Goal: Task Accomplishment & Management: Manage account settings

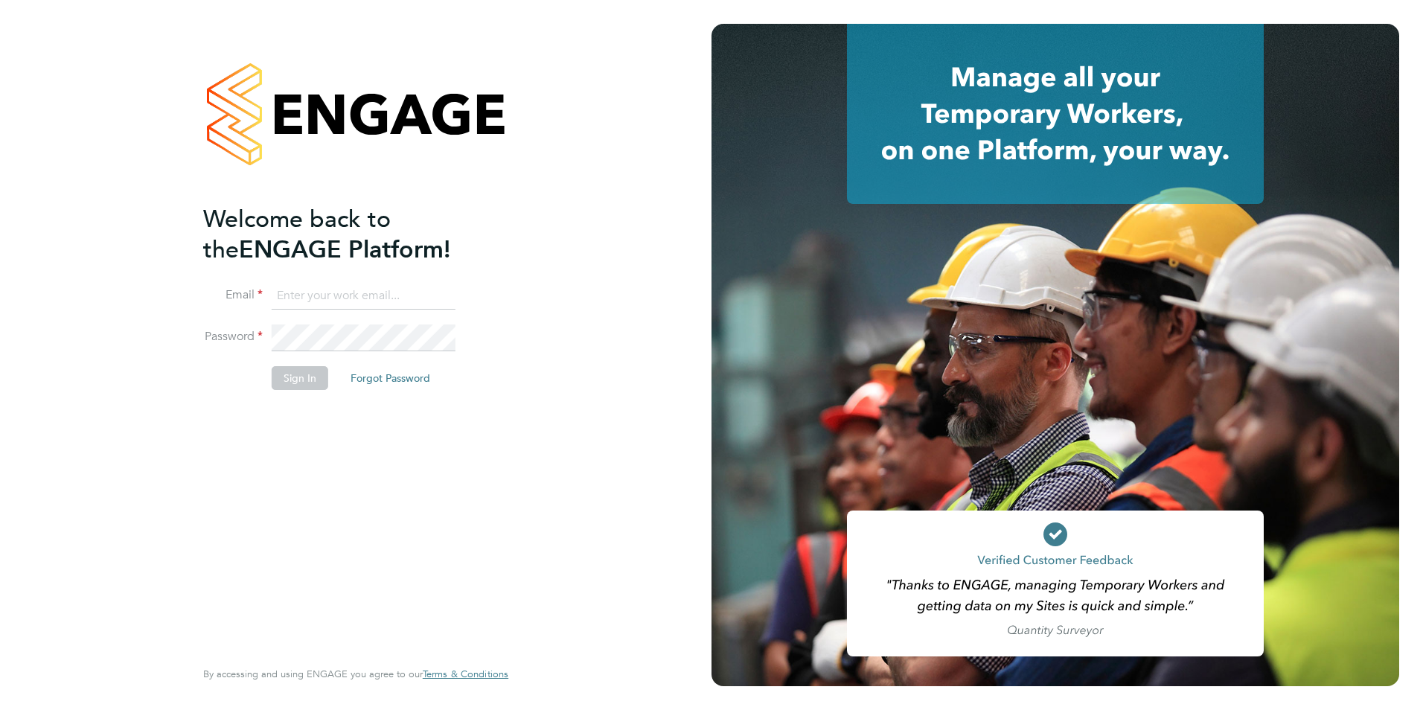
type input "Avais@Carbonrecruitment.co.uk"
click at [290, 372] on button "Sign In" at bounding box center [300, 378] width 57 height 24
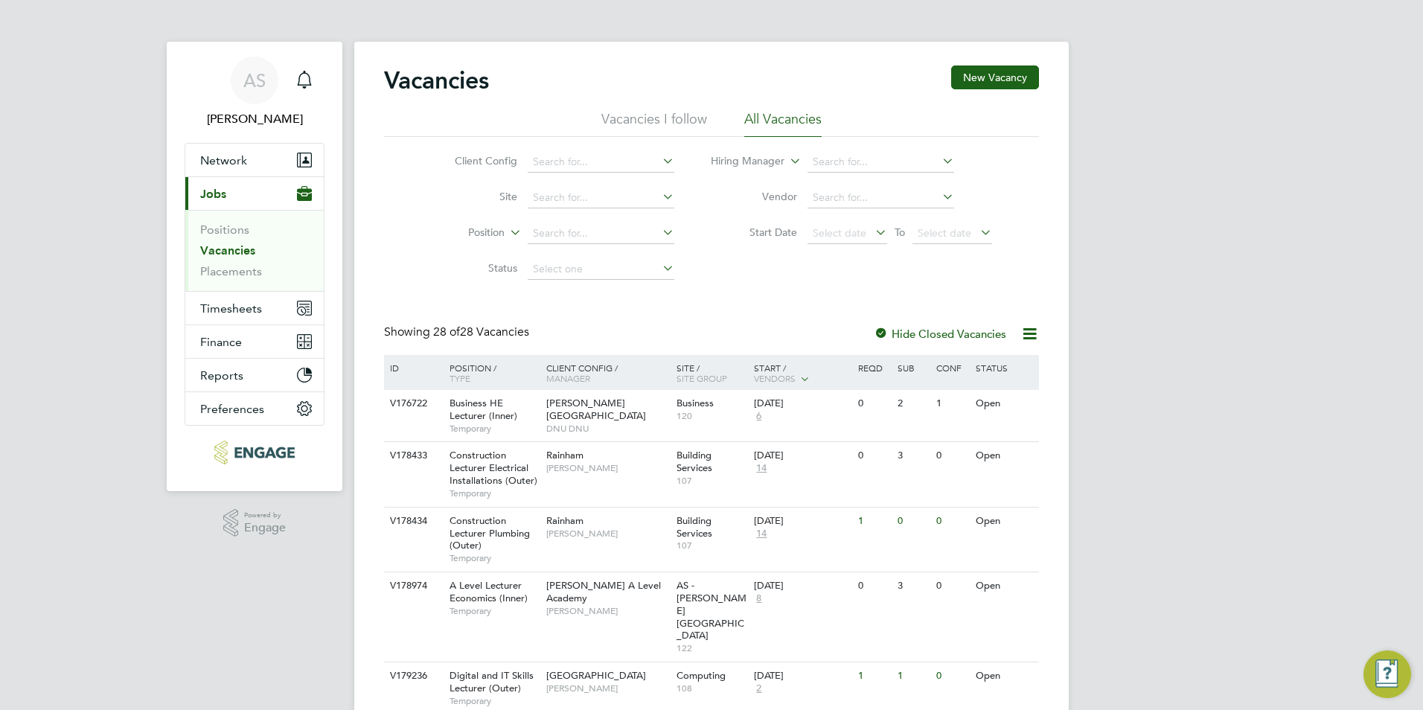
scroll to position [867, 0]
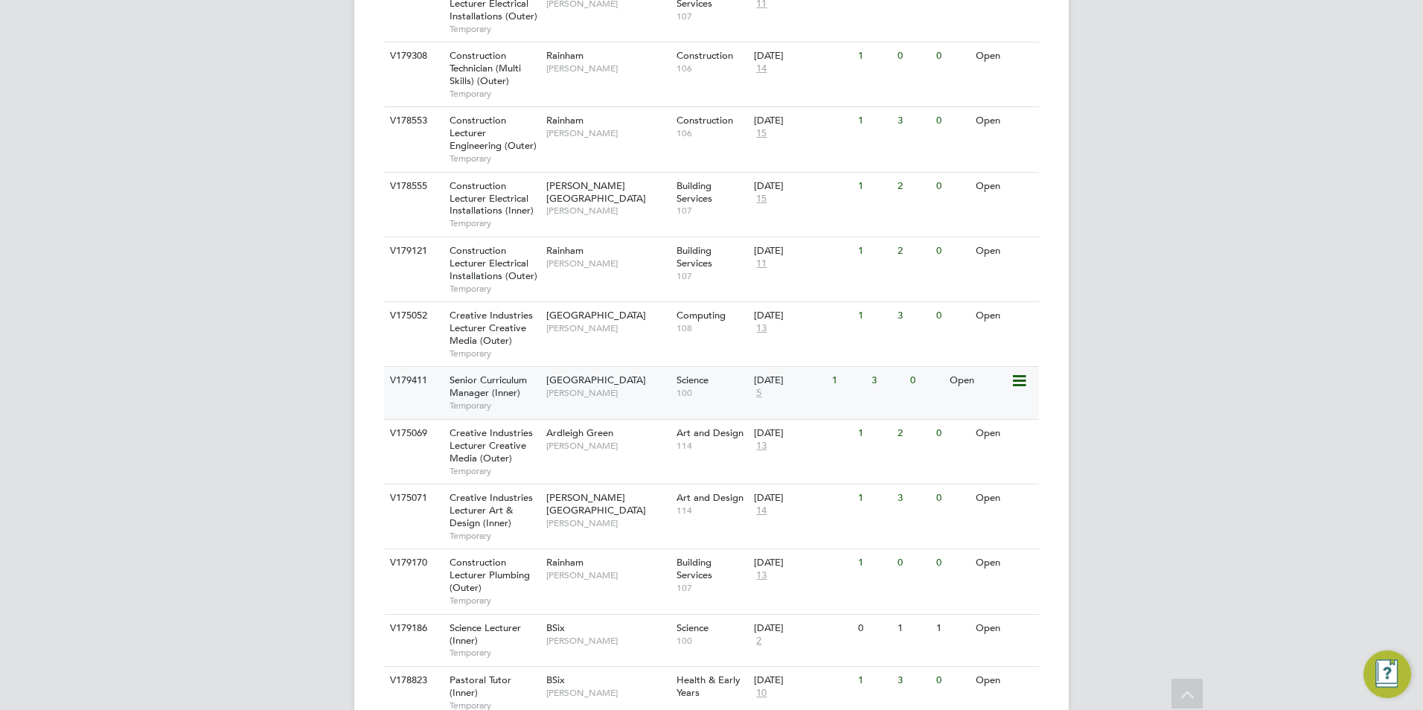
click at [491, 374] on span "Senior Curriculum Manager (Inner)" at bounding box center [488, 386] width 77 height 25
click at [761, 387] on span "5" at bounding box center [759, 393] width 10 height 13
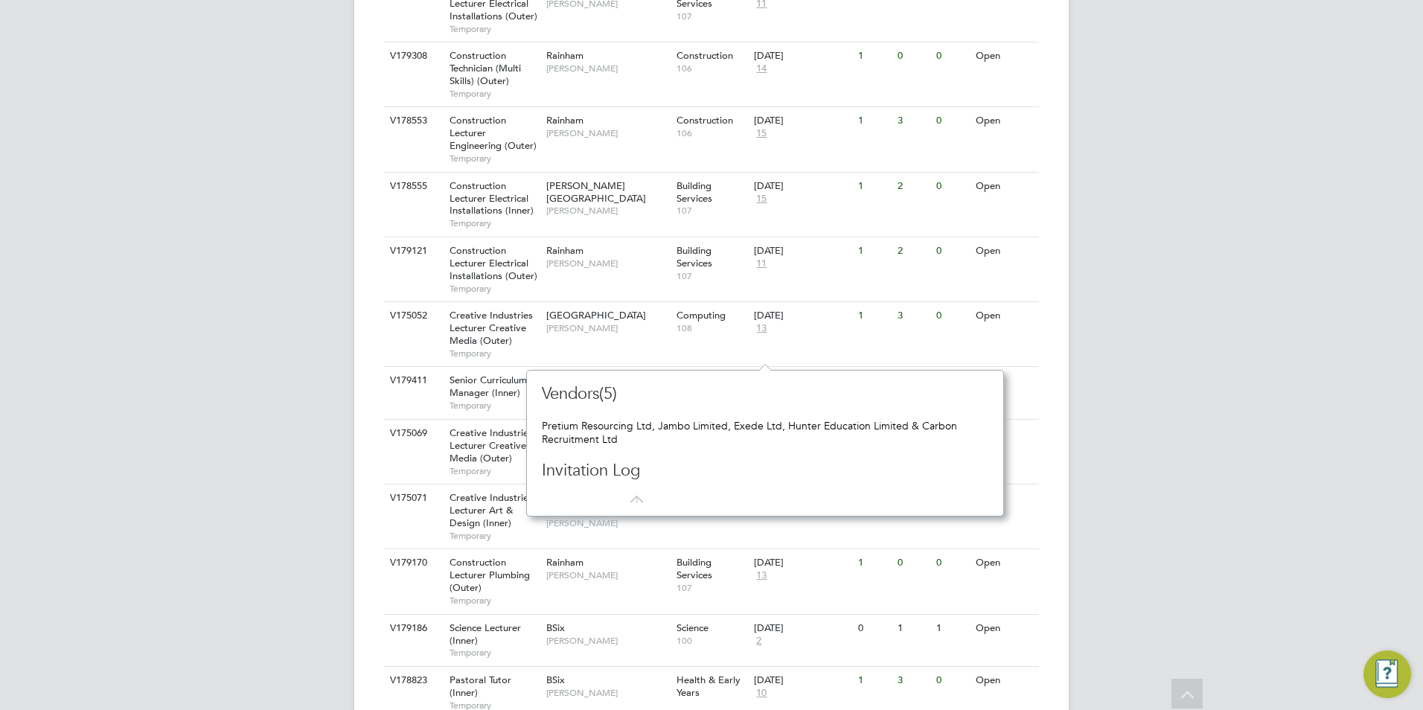
click at [0, 264] on html "AS Avais Sabir Notifications Applications: Network Team Members Businesses Site…" at bounding box center [711, 201] width 1423 height 2137
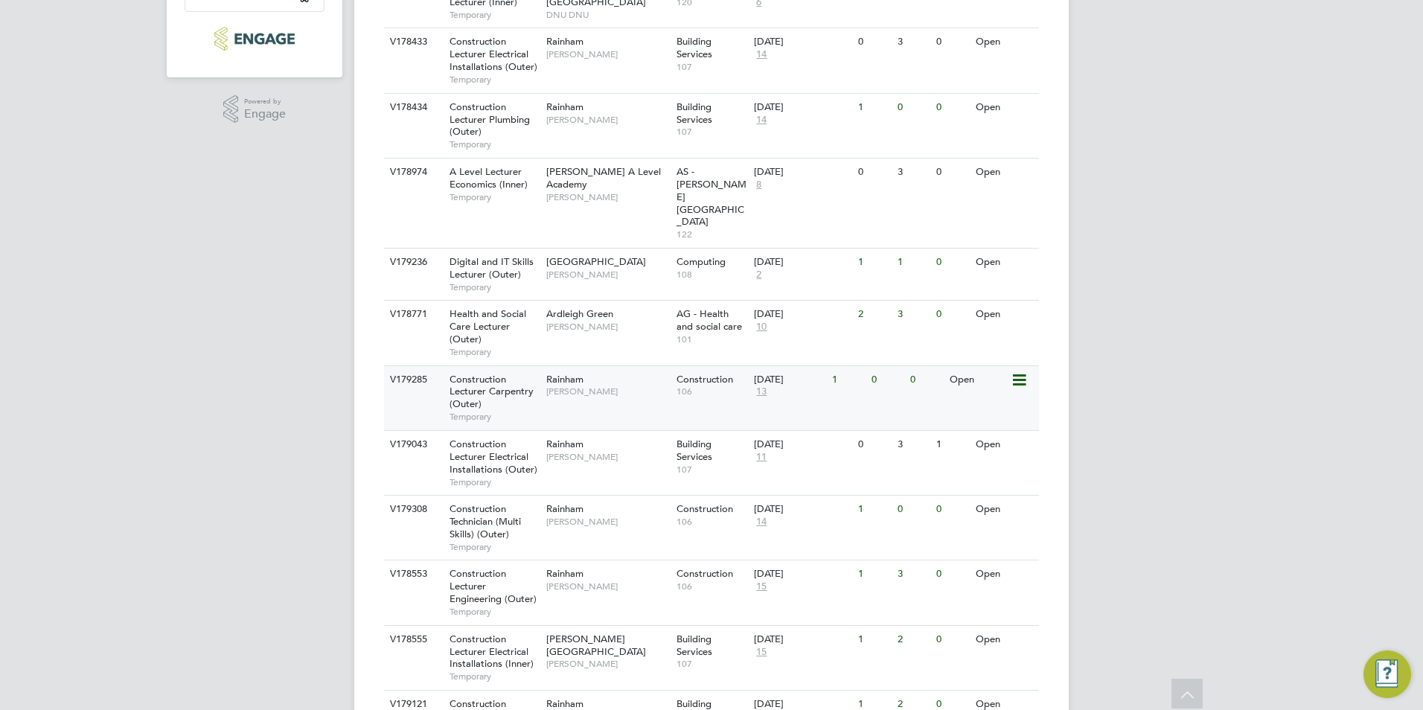
scroll to position [272, 0]
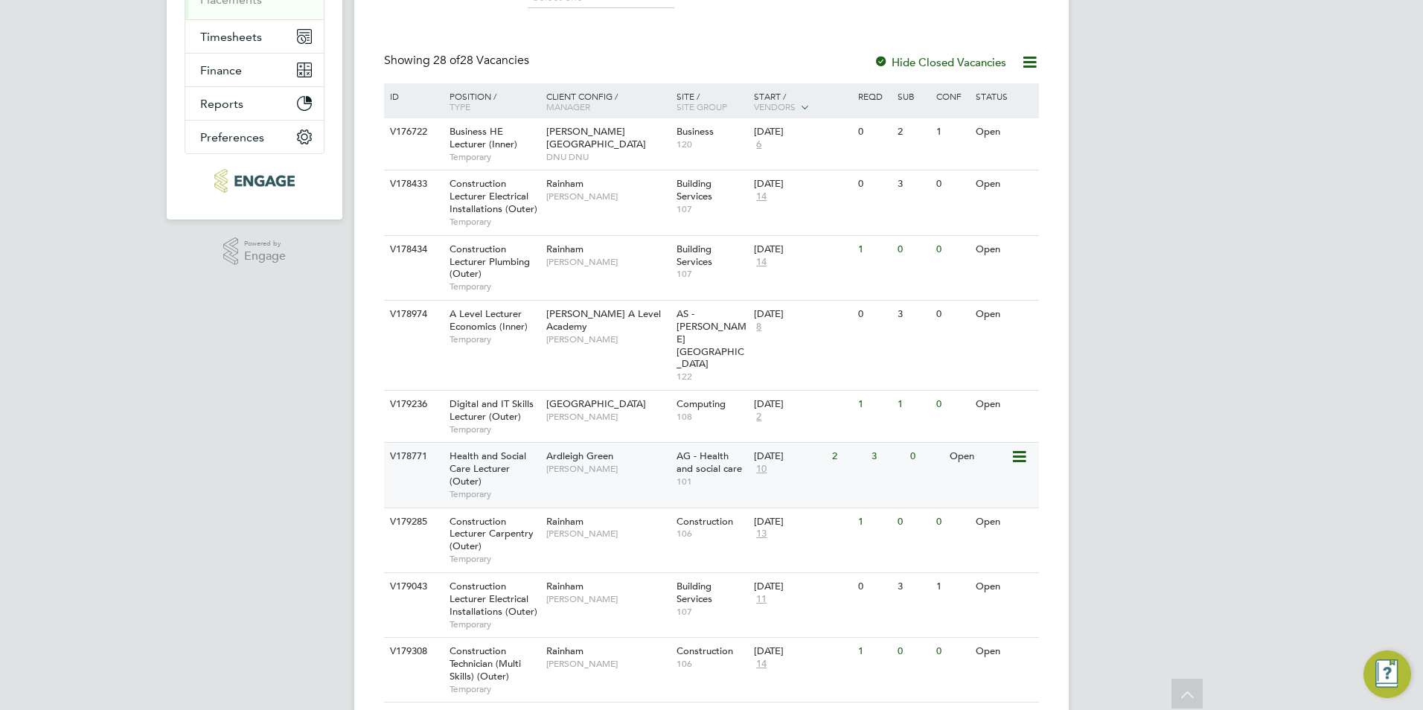
click at [760, 463] on span "10" at bounding box center [761, 469] width 15 height 13
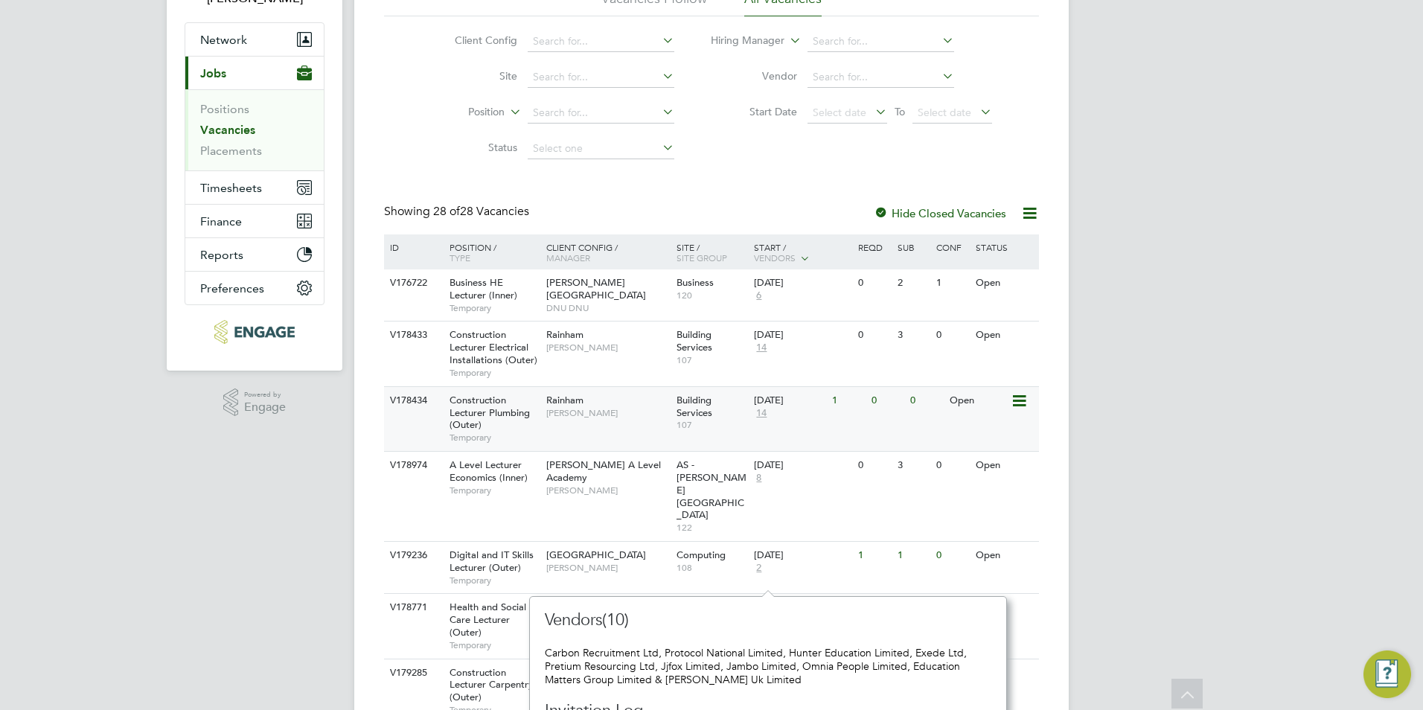
scroll to position [0, 0]
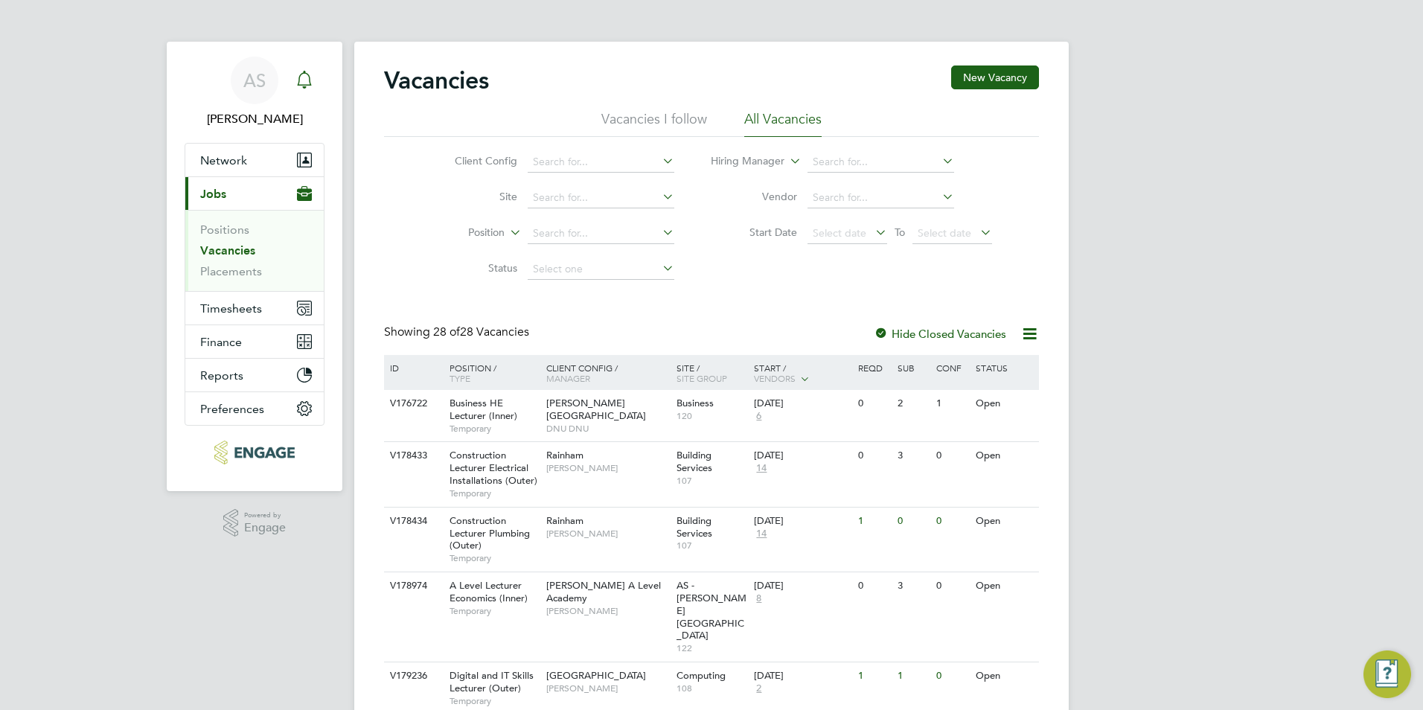
click at [307, 63] on link "Notifications" at bounding box center [305, 81] width 30 height 48
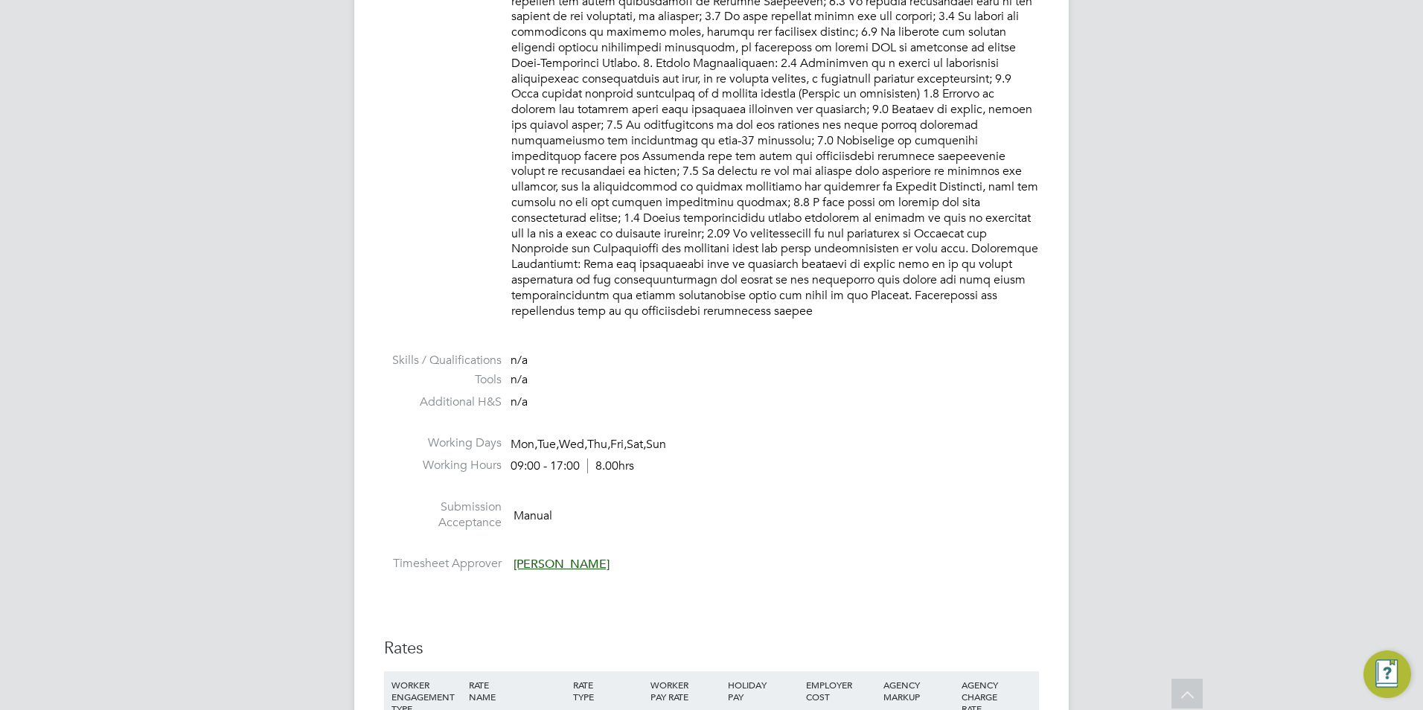
scroll to position [1191, 0]
